Goal: Task Accomplishment & Management: Manage account settings

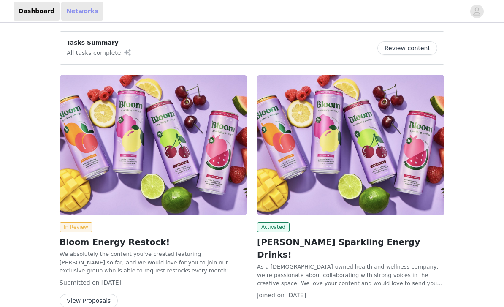
click at [73, 8] on link "Networks" at bounding box center [82, 11] width 42 height 19
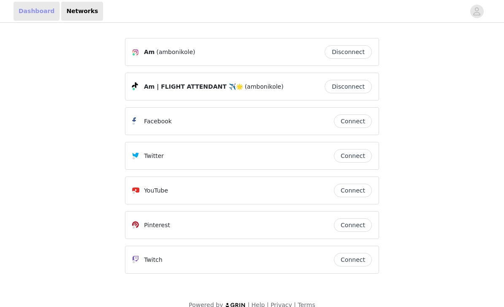
click at [26, 11] on link "Dashboard" at bounding box center [37, 11] width 46 height 19
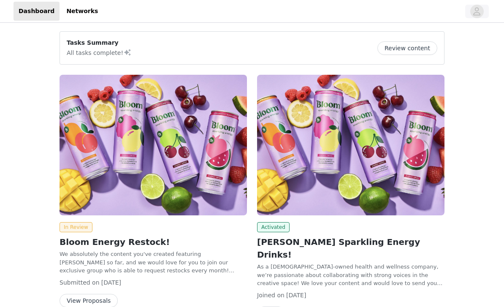
click at [479, 13] on icon "avatar" at bounding box center [477, 11] width 7 height 8
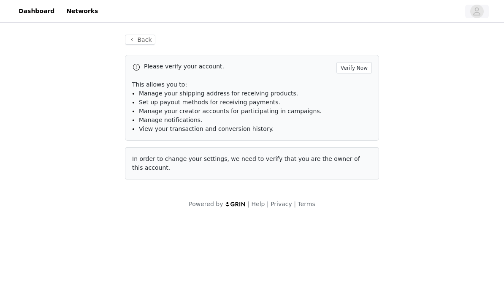
click at [479, 13] on icon "avatar" at bounding box center [477, 11] width 7 height 8
click at [134, 45] on div "Back Please verify your account. Verify Now This allows you to: Manage your shi…" at bounding box center [252, 106] width 274 height 165
click at [136, 39] on button "Back" at bounding box center [140, 40] width 30 height 10
